Goal: Task Accomplishment & Management: Manage account settings

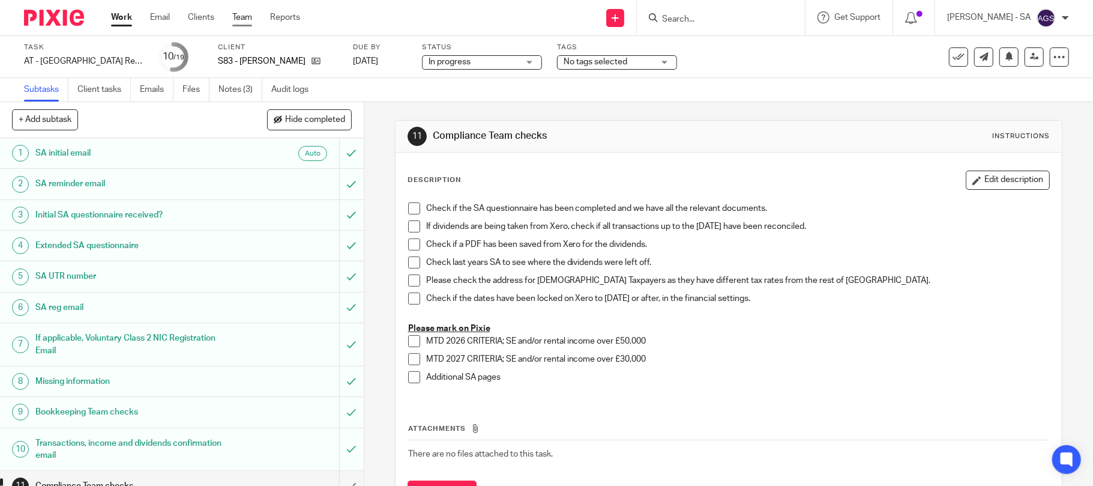
click at [239, 13] on link "Team" at bounding box center [242, 17] width 20 height 12
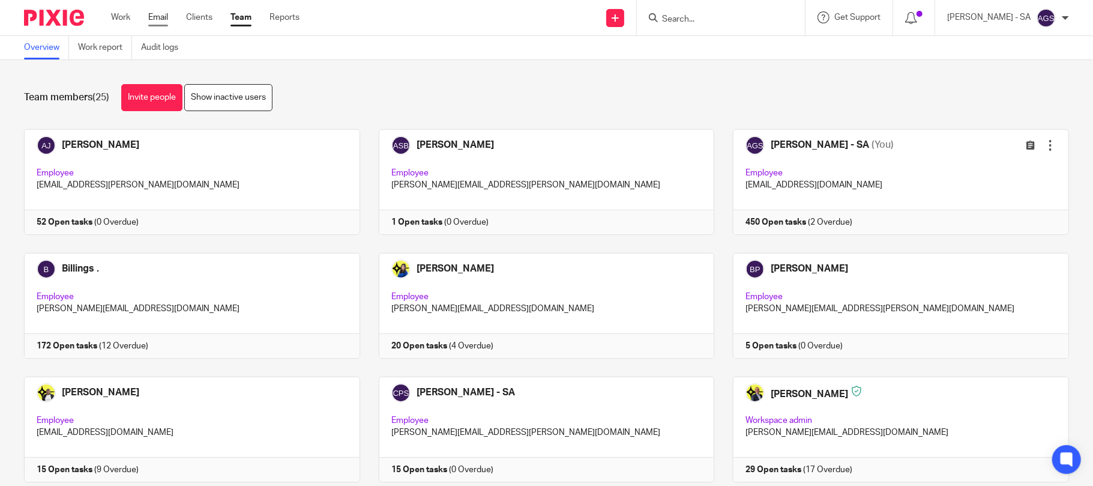
click at [159, 23] on link "Email" at bounding box center [158, 17] width 20 height 12
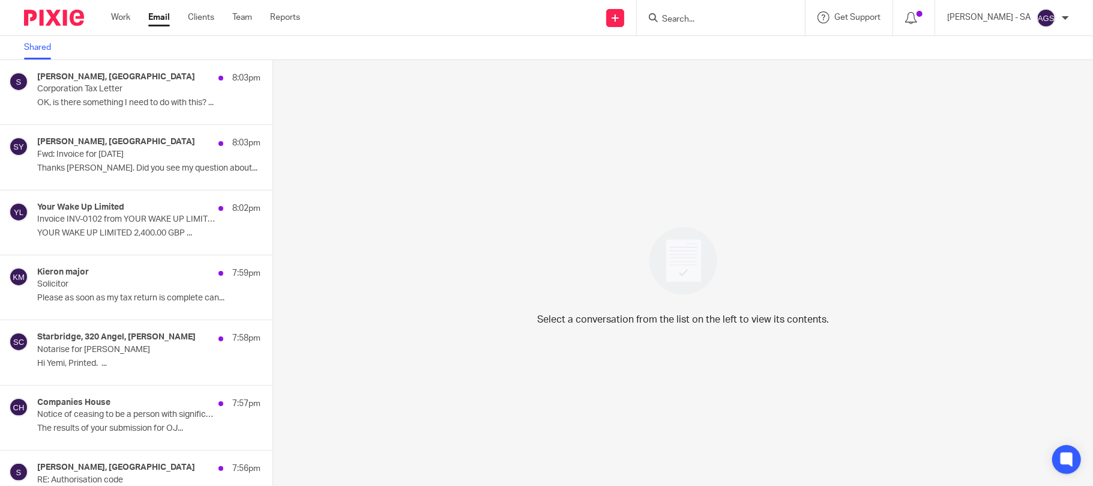
click at [111, 29] on div "Work Email Clients Team Reports Work Email Clients Team Reports Settings" at bounding box center [208, 17] width 219 height 35
click at [134, 24] on div "Work Email Clients Team Reports Work Email Clients Team Reports Settings" at bounding box center [208, 17] width 219 height 35
click at [115, 13] on link "Work" at bounding box center [120, 17] width 19 height 12
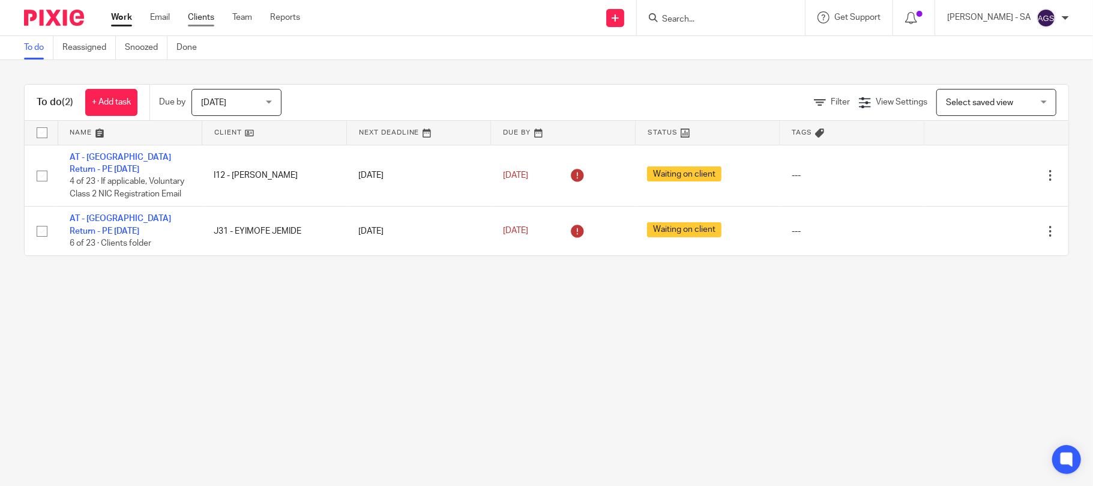
click at [203, 19] on link "Clients" at bounding box center [201, 17] width 26 height 12
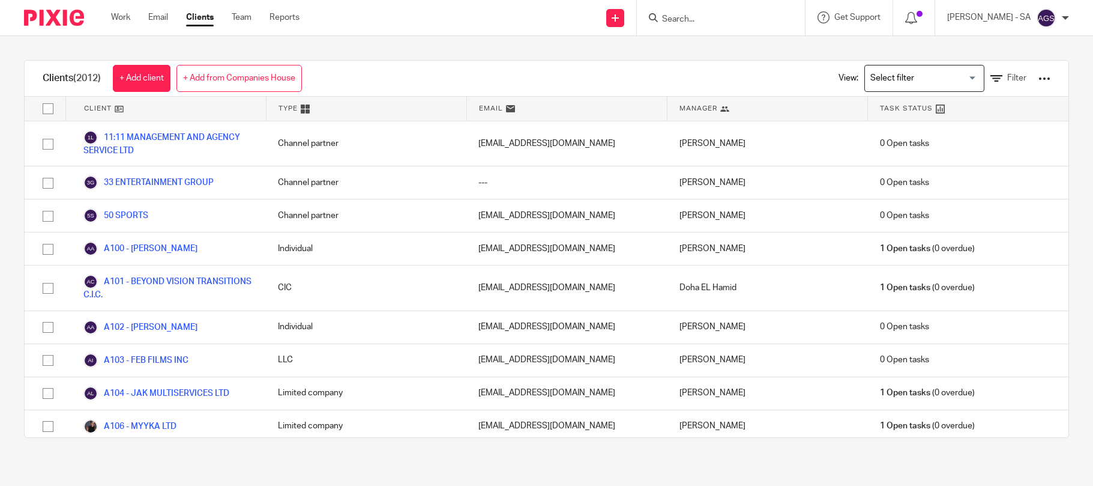
click at [202, 17] on link "Clients" at bounding box center [200, 17] width 28 height 12
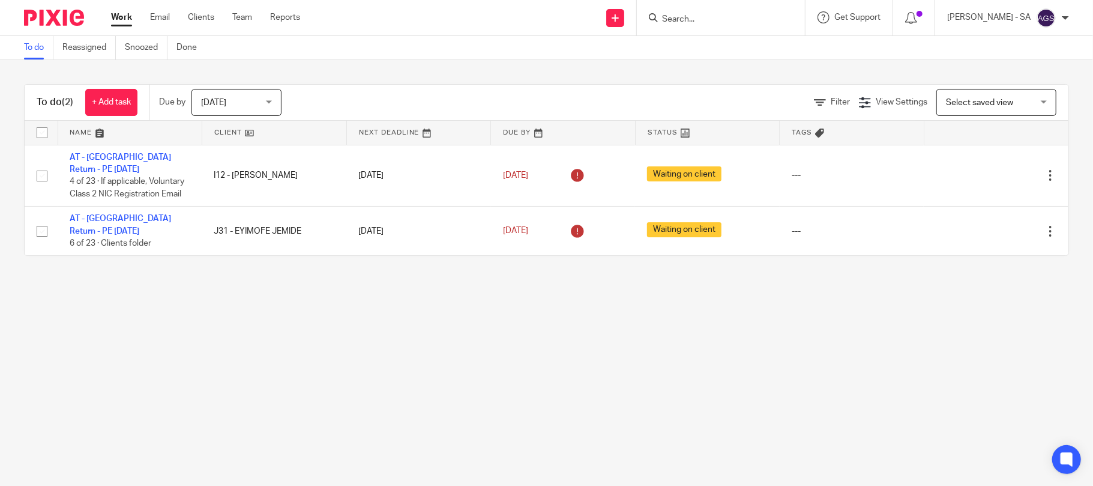
click at [685, 14] on input "Search" at bounding box center [715, 19] width 108 height 11
type input "E51"
click at [733, 49] on link at bounding box center [760, 52] width 203 height 28
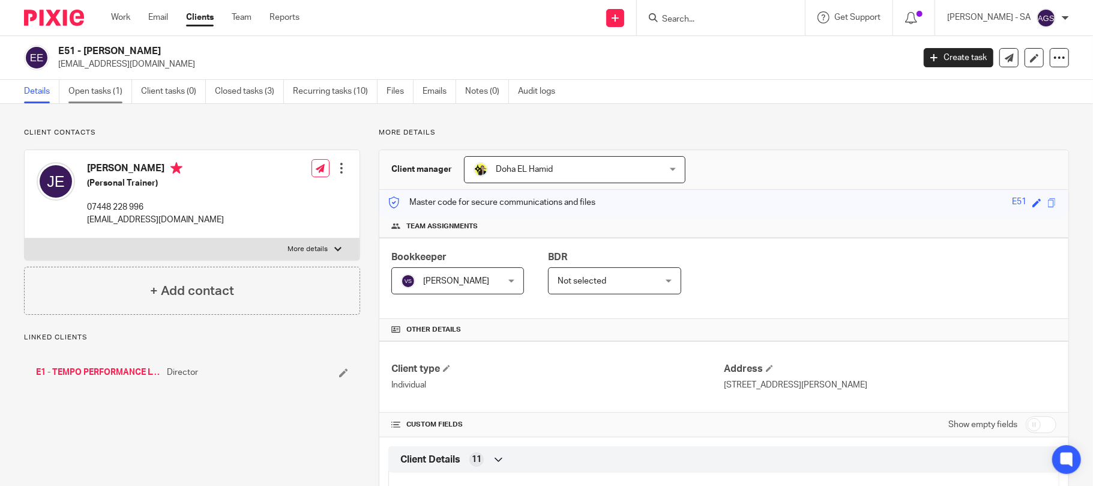
click at [101, 95] on link "Open tasks (1)" at bounding box center [100, 91] width 64 height 23
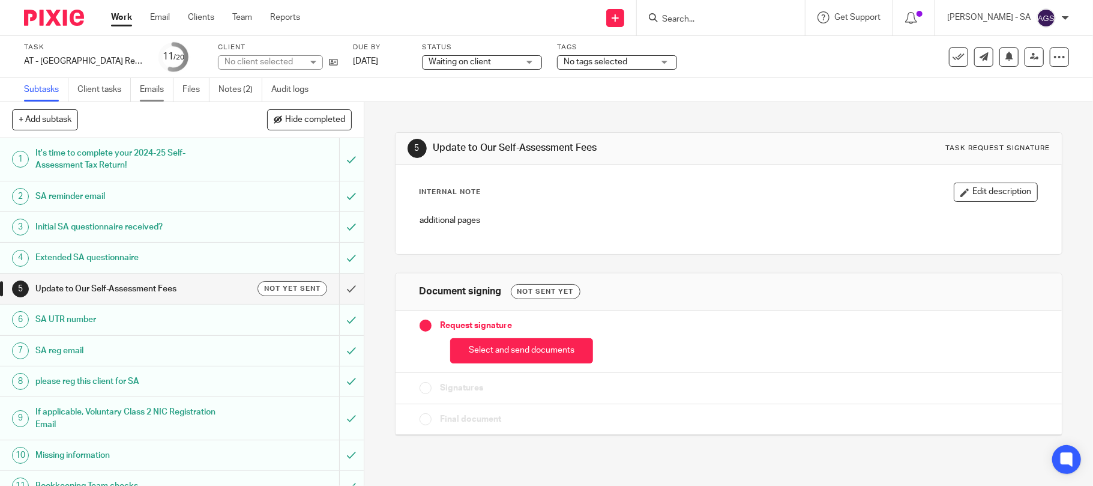
click at [152, 91] on link "Emails" at bounding box center [157, 89] width 34 height 23
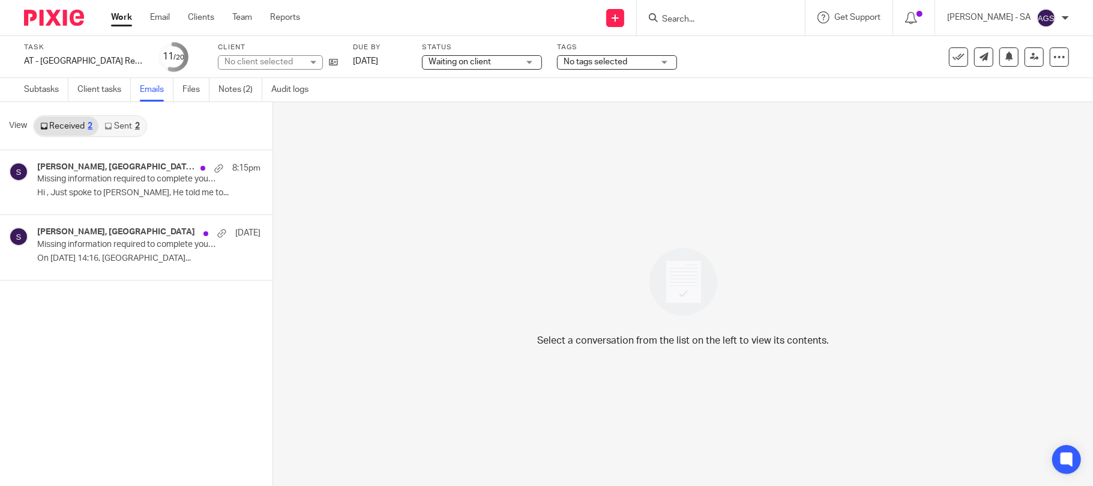
click at [137, 121] on link "Sent 2" at bounding box center [121, 125] width 47 height 19
click at [99, 183] on p "Missing information required to complete your Self-Assessment Tax Return" at bounding box center [112, 179] width 150 height 10
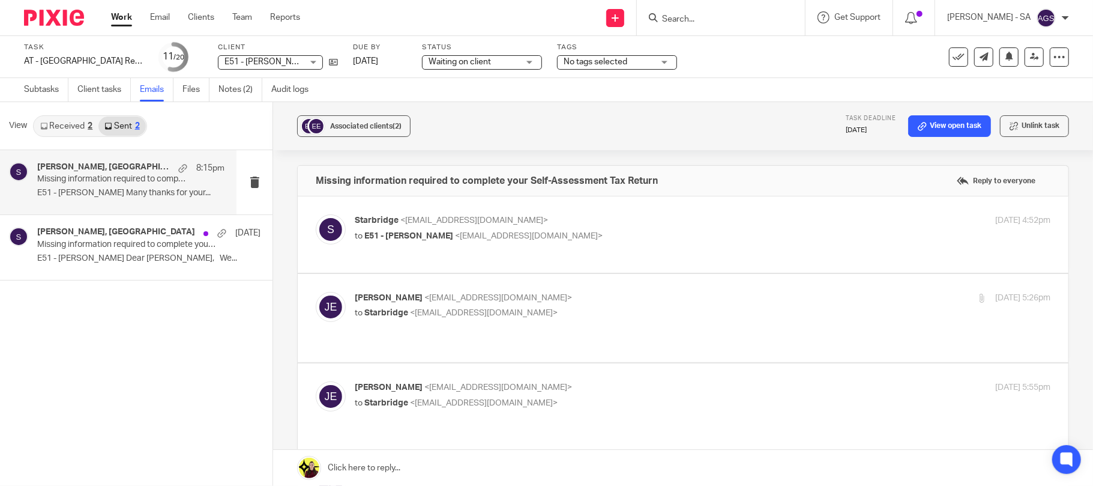
click at [477, 234] on span "<[EMAIL_ADDRESS][DOMAIN_NAME]>" at bounding box center [529, 236] width 148 height 8
checkbox input "true"
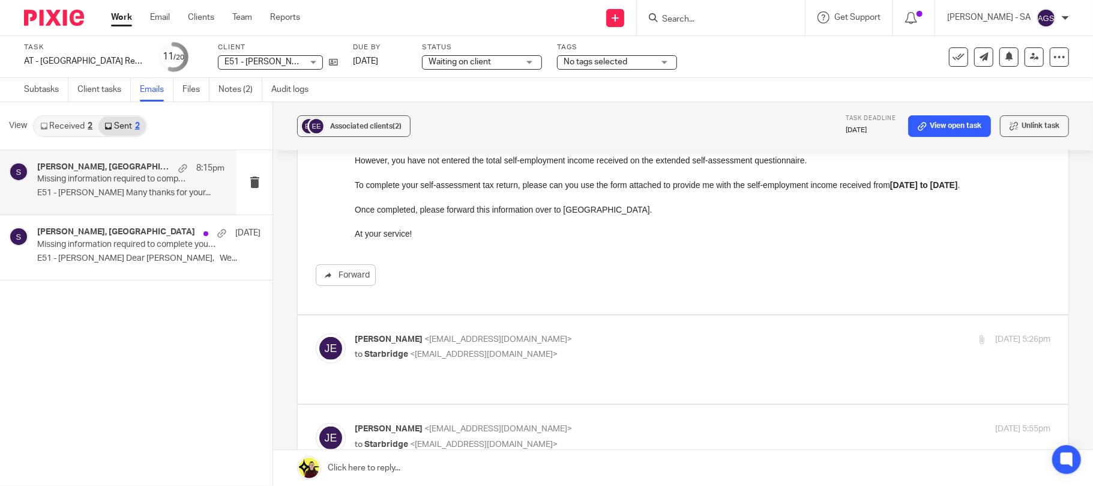
scroll to position [240, 0]
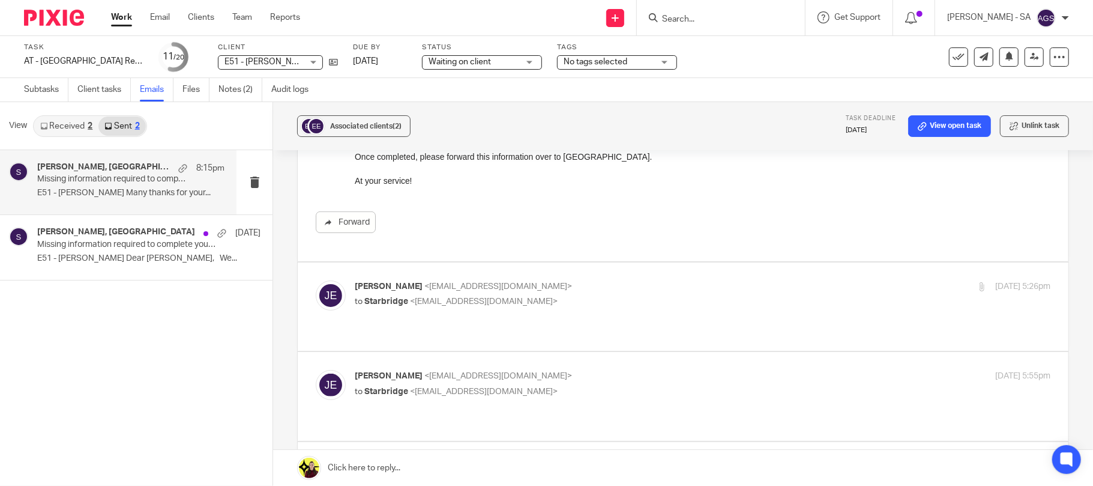
click at [481, 297] on p "to Starbridge <[EMAIL_ADDRESS][DOMAIN_NAME]>" at bounding box center [587, 301] width 464 height 13
checkbox input "true"
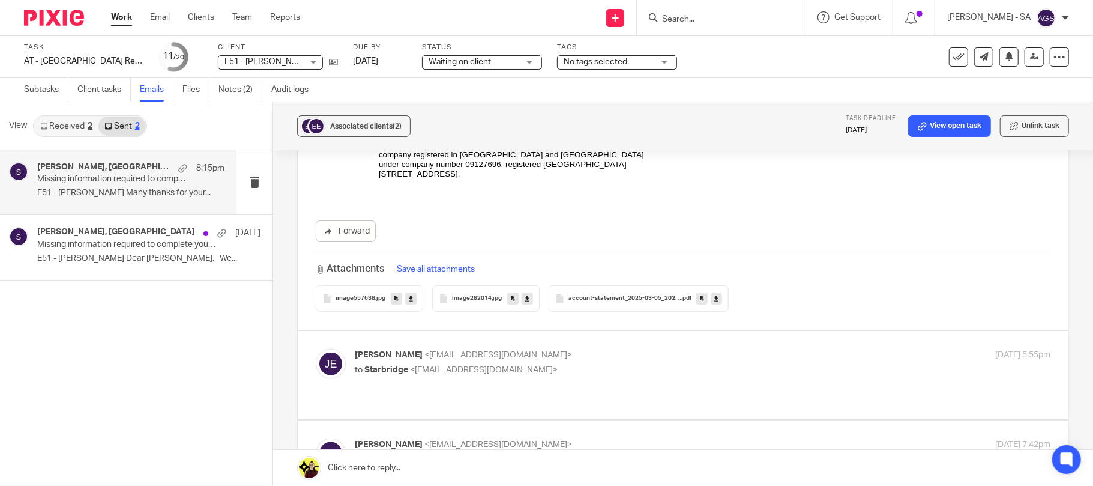
scroll to position [1040, 0]
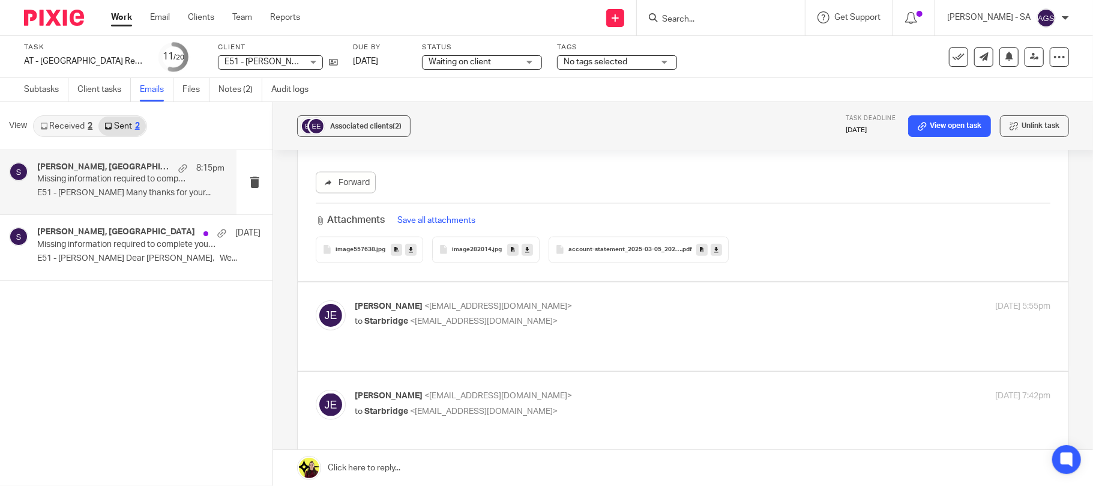
click at [474, 315] on div "[PERSON_NAME] <[EMAIL_ADDRESS][DOMAIN_NAME]> to Starbridge <[EMAIL_ADDRESS][DOM…" at bounding box center [587, 314] width 464 height 28
checkbox input "true"
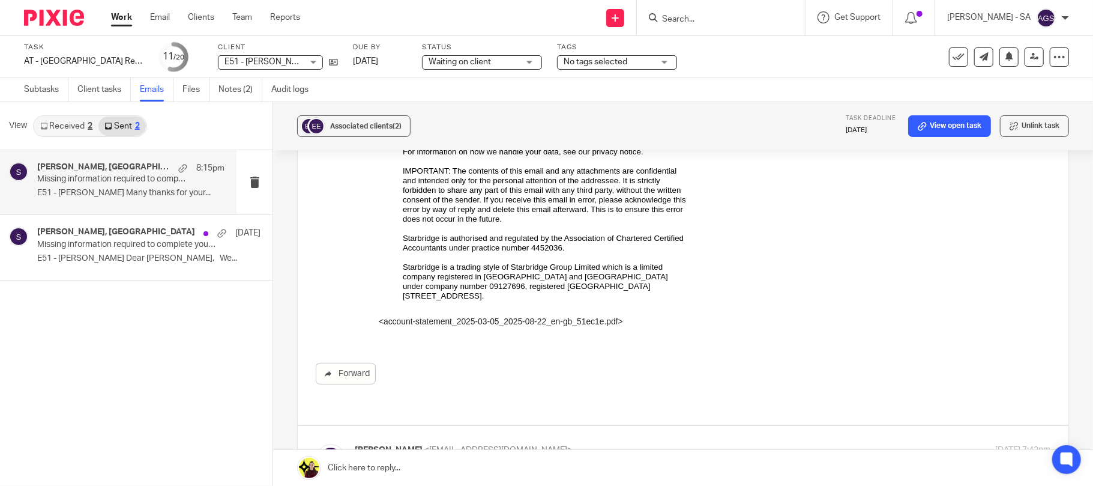
scroll to position [2001, 0]
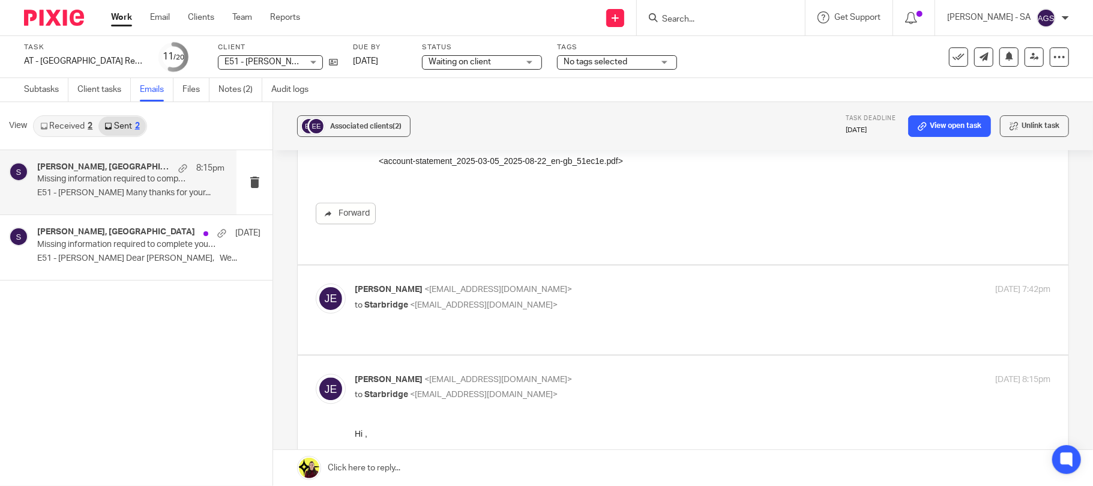
click at [473, 301] on span "<[EMAIL_ADDRESS][DOMAIN_NAME]>" at bounding box center [484, 305] width 148 height 8
checkbox input "true"
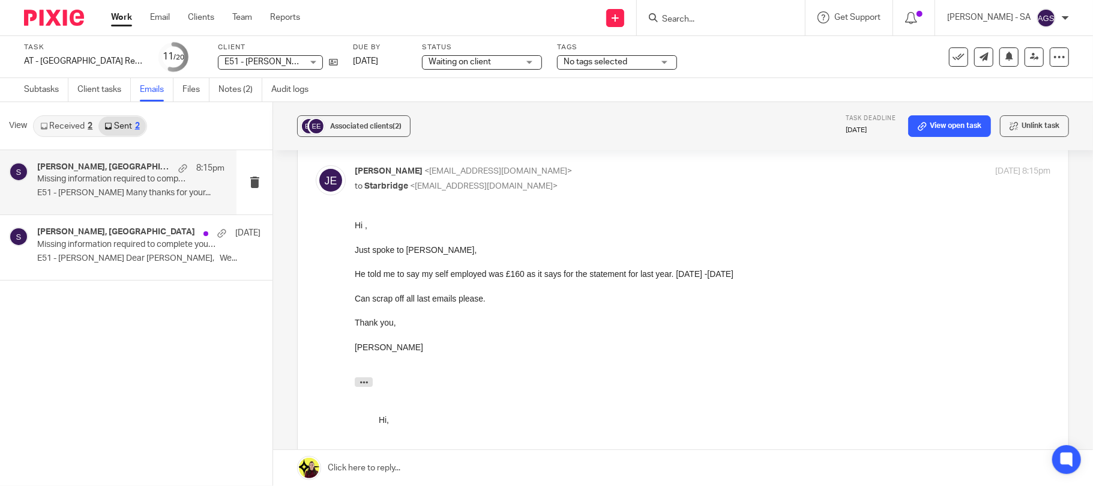
scroll to position [3099, 0]
